Goal: Task Accomplishment & Management: Use online tool/utility

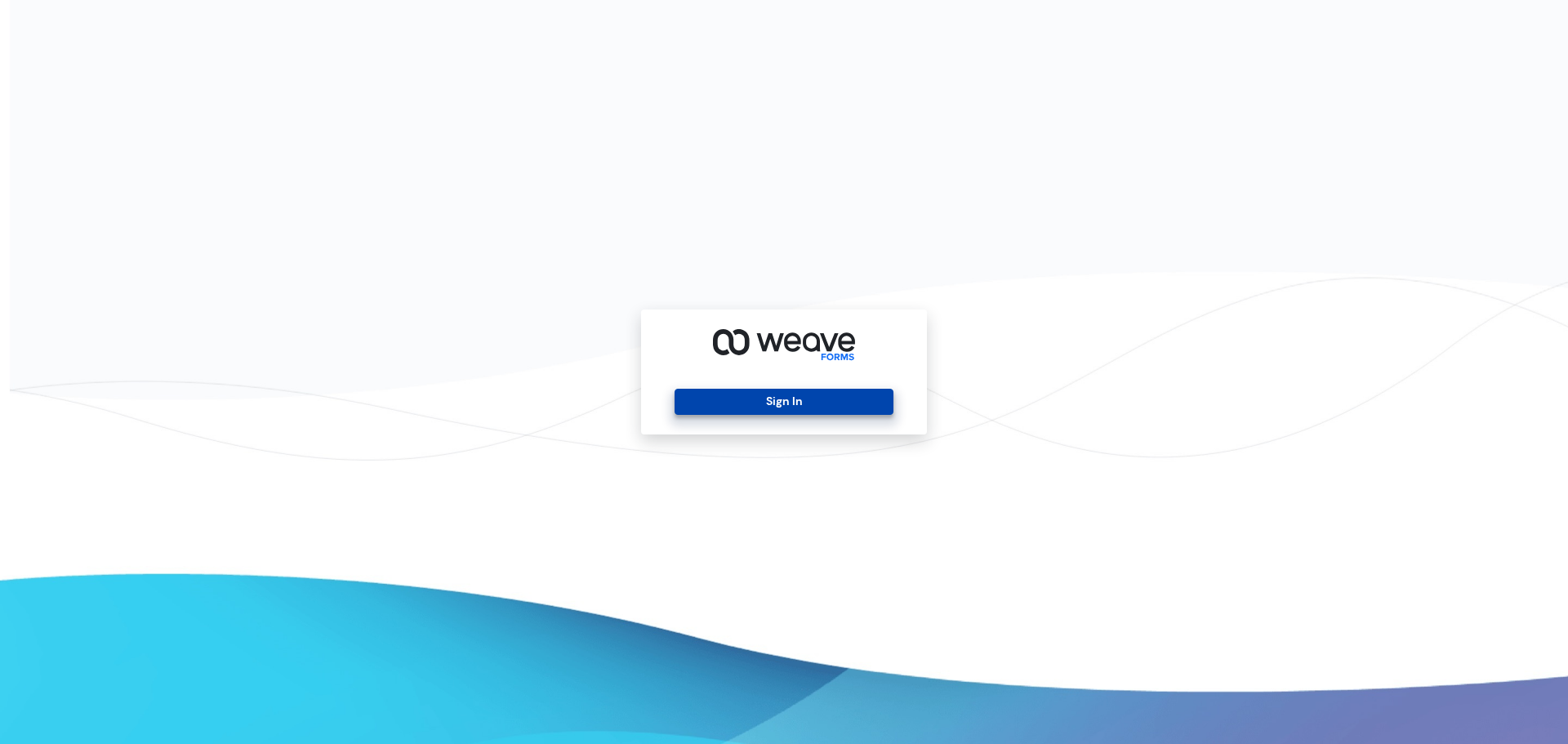
click at [723, 406] on button "Sign In" at bounding box center [784, 402] width 218 height 26
